Goal: Task Accomplishment & Management: Manage account settings

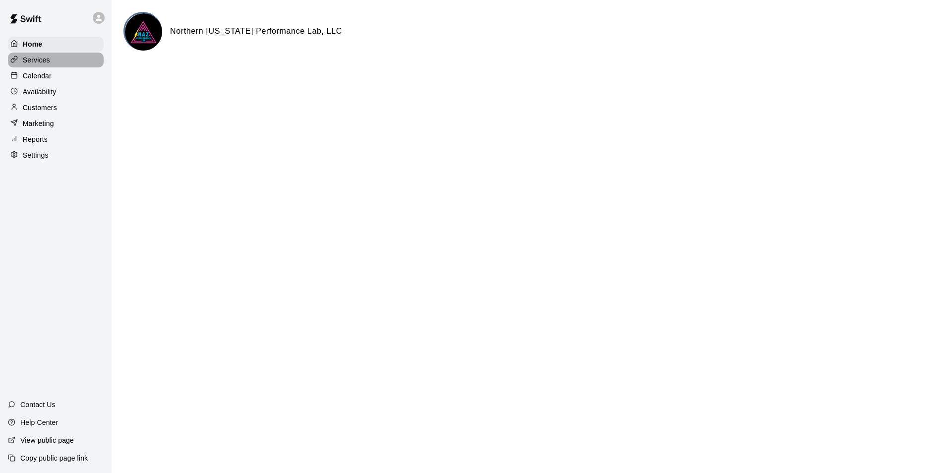
click at [35, 60] on p "Services" at bounding box center [36, 60] width 27 height 10
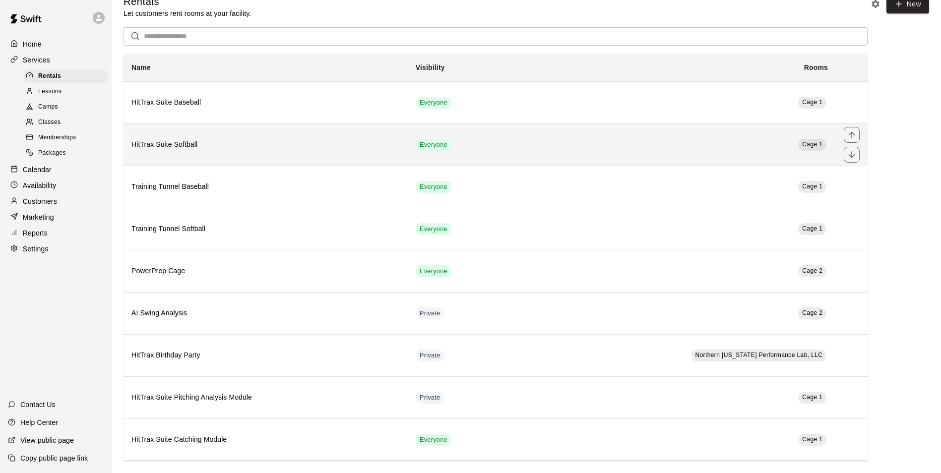
scroll to position [26, 0]
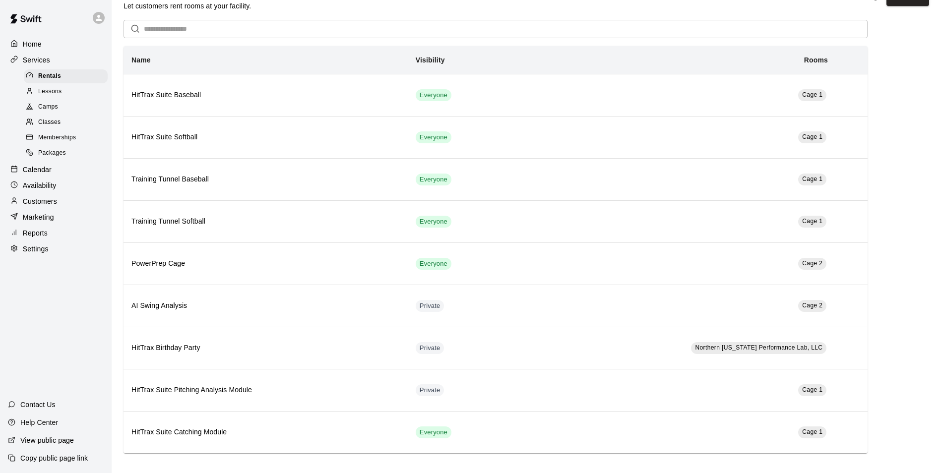
click at [61, 155] on span "Packages" at bounding box center [52, 153] width 28 height 10
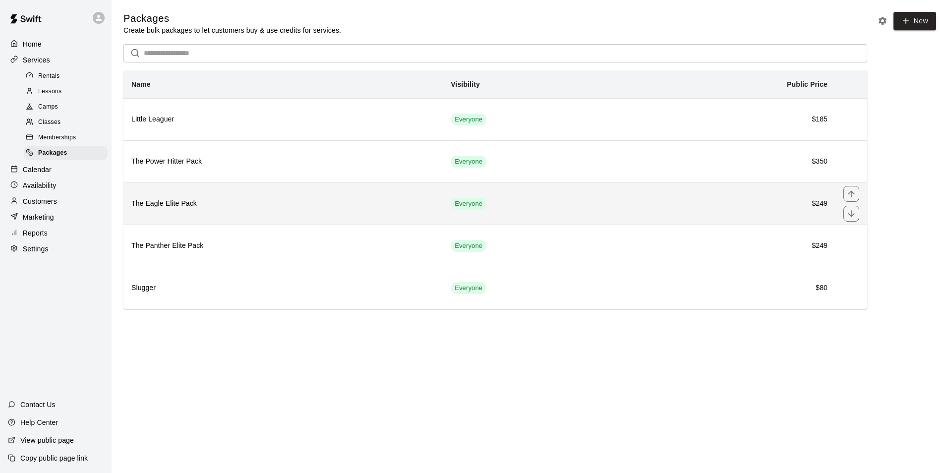
click at [285, 206] on h6 "The Eagle Elite Pack" at bounding box center [283, 203] width 304 height 11
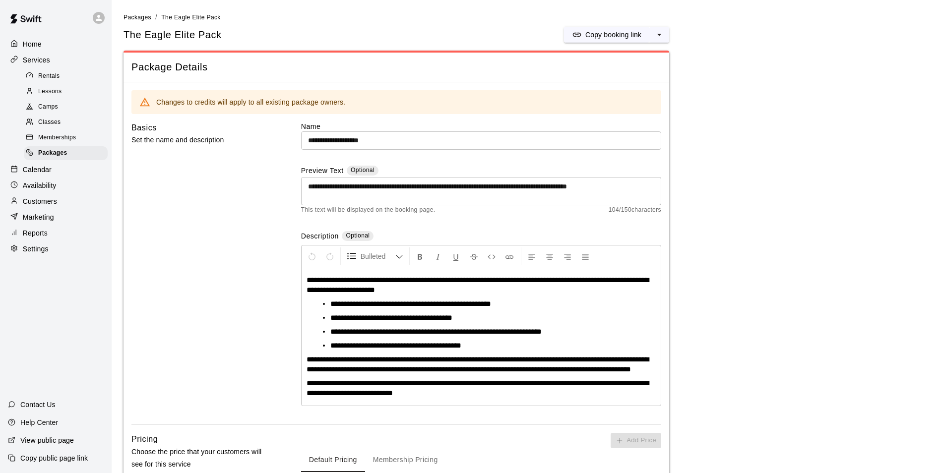
click at [414, 300] on span "**********" at bounding box center [410, 303] width 161 height 7
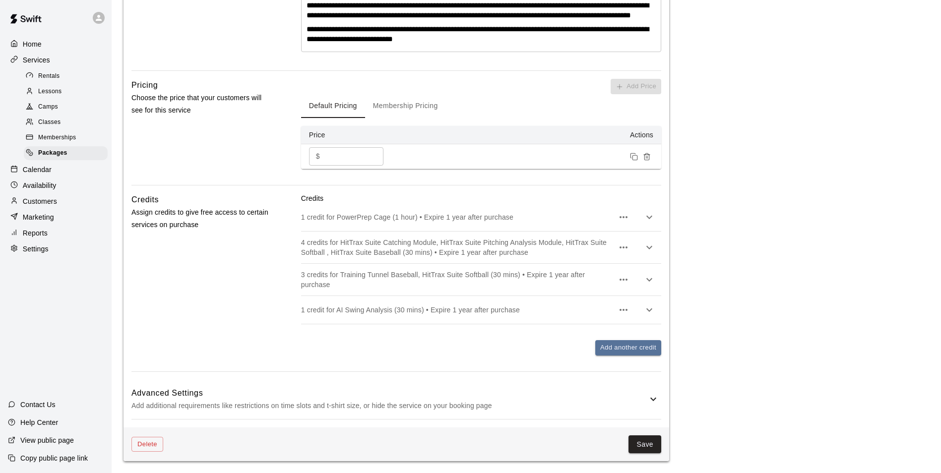
scroll to position [360, 0]
click at [648, 405] on icon at bounding box center [653, 399] width 12 height 12
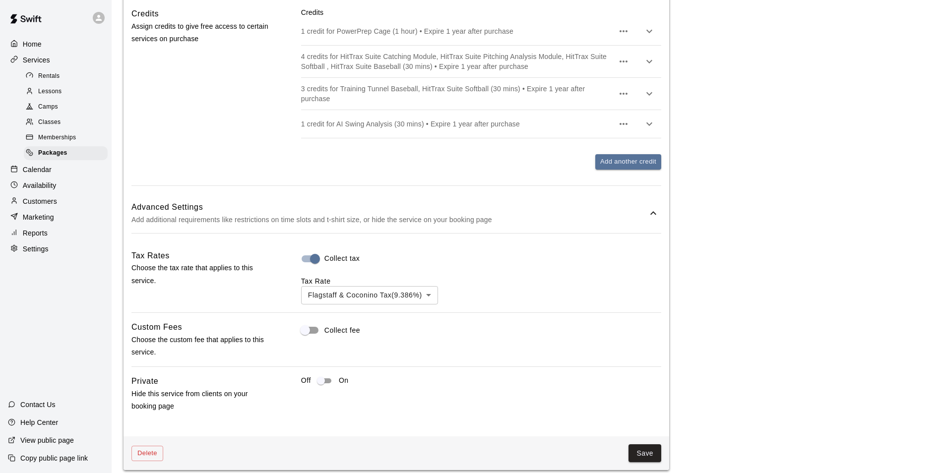
scroll to position [556, 0]
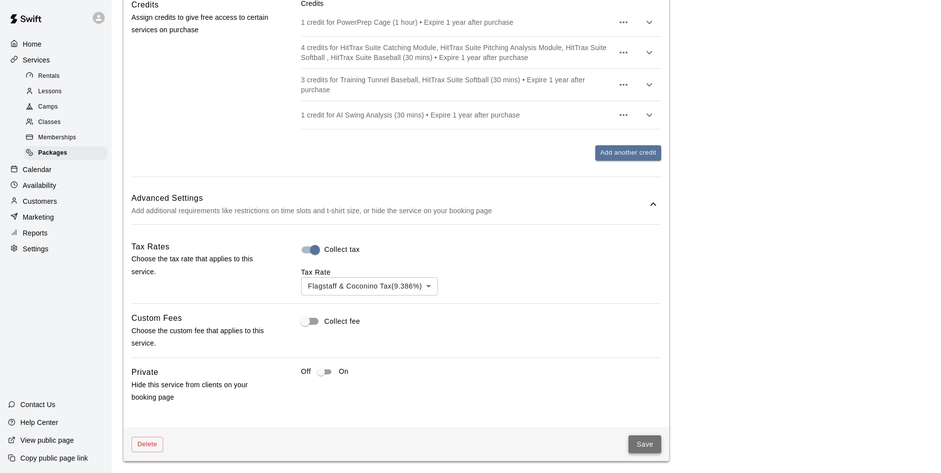
click at [645, 443] on button "Save" at bounding box center [644, 444] width 33 height 18
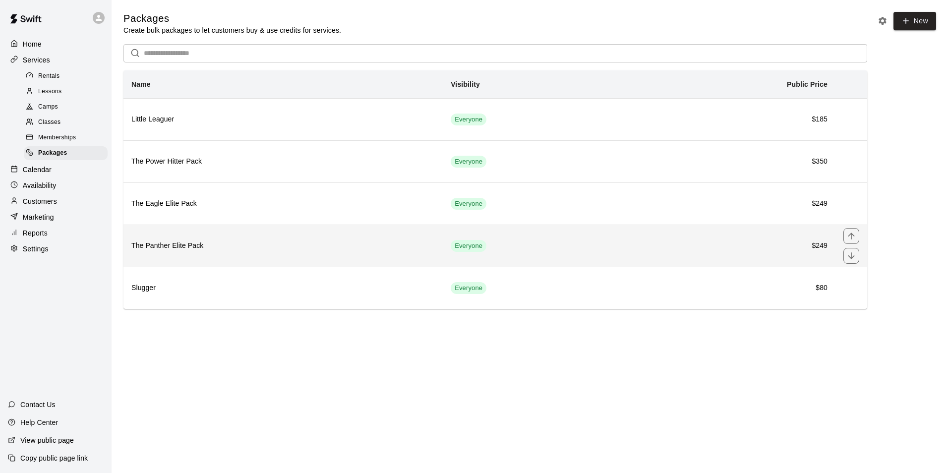
click at [396, 247] on h6 "The Panther Elite Pack" at bounding box center [283, 246] width 304 height 11
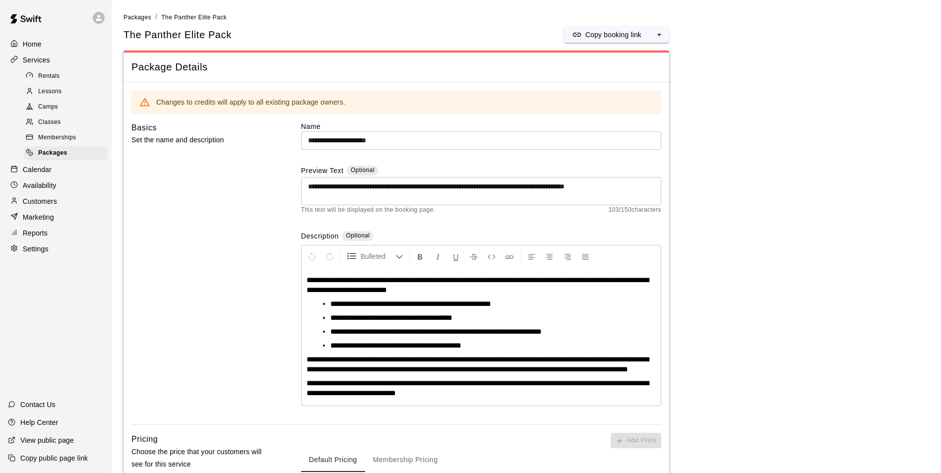
click at [423, 303] on span "**********" at bounding box center [410, 303] width 161 height 7
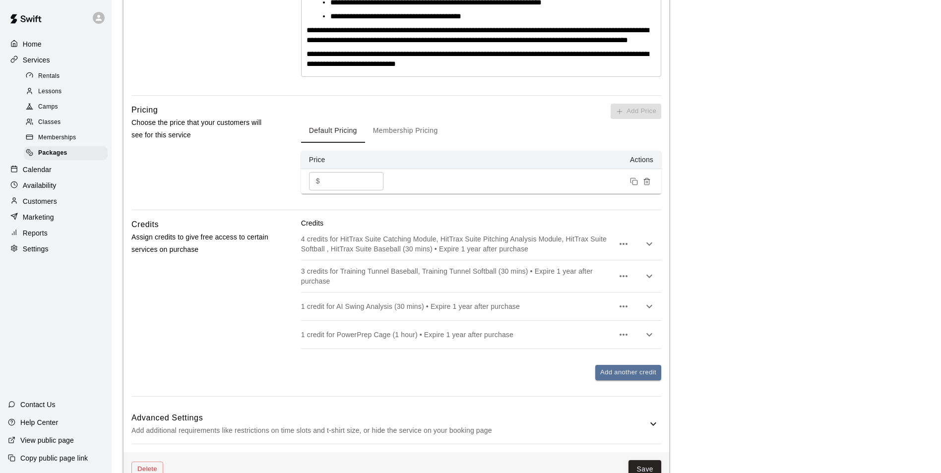
scroll to position [364, 0]
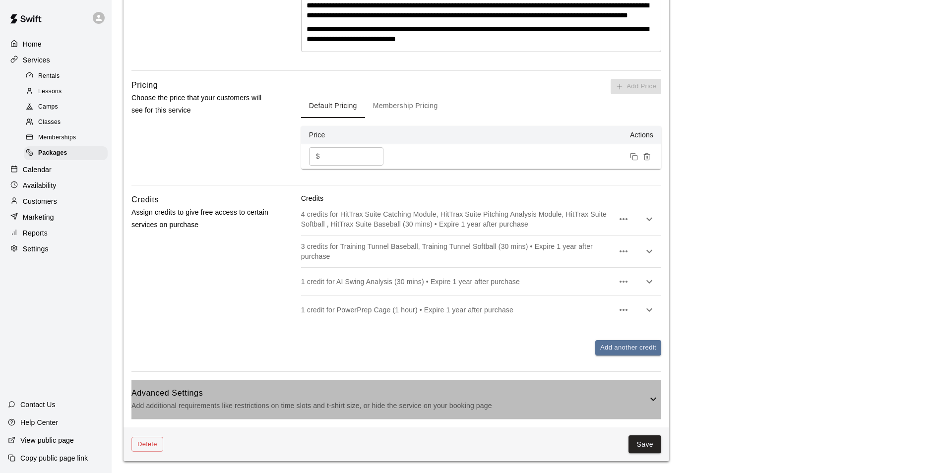
click at [646, 409] on p "Add additional requirements like restrictions on time slots and t-shirt size, o…" at bounding box center [389, 406] width 516 height 12
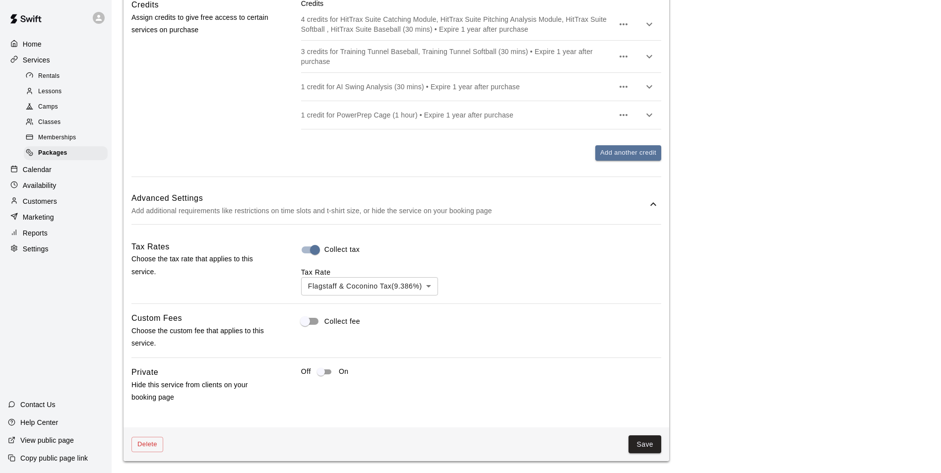
scroll to position [560, 0]
click at [651, 439] on button "Save" at bounding box center [644, 444] width 33 height 18
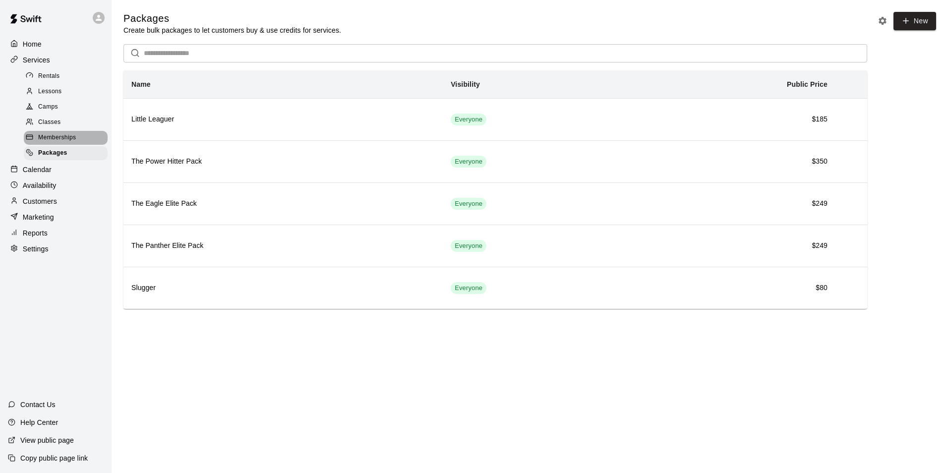
click at [60, 141] on span "Memberships" at bounding box center [57, 138] width 38 height 10
